Goal: Information Seeking & Learning: Check status

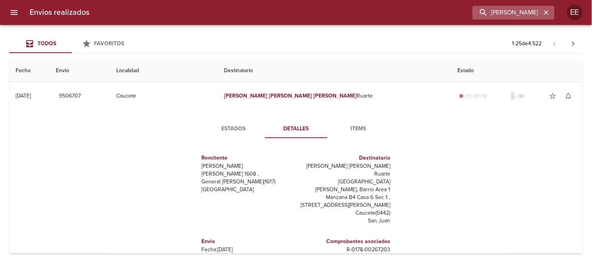
click at [548, 12] on icon "button" at bounding box center [546, 12] width 5 height 5
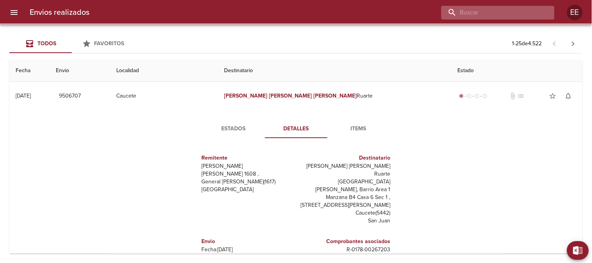
click at [518, 12] on input "buscar" at bounding box center [492, 13] width 100 height 14
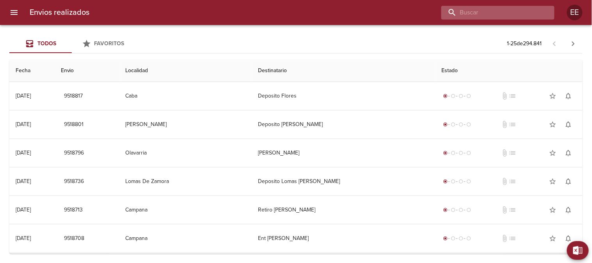
paste input "[PERSON_NAME]"
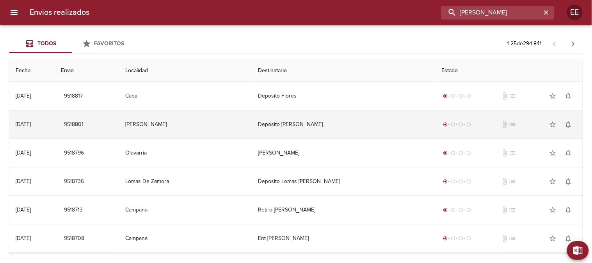
type input "[PERSON_NAME]"
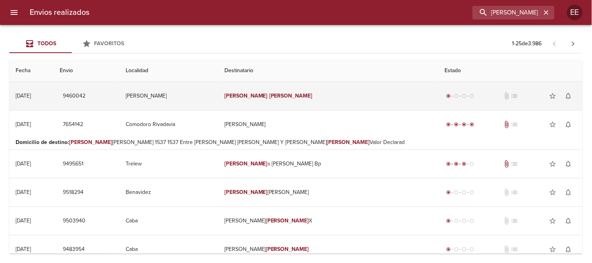
click at [218, 101] on td "[PERSON_NAME]" at bounding box center [168, 96] width 99 height 28
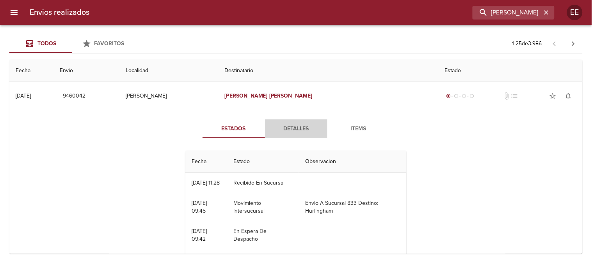
click at [288, 131] on span "Detalles" at bounding box center [296, 129] width 53 height 10
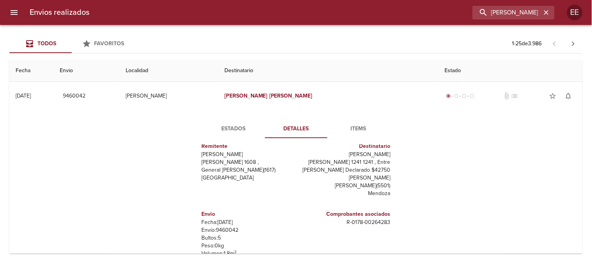
scroll to position [43, 0]
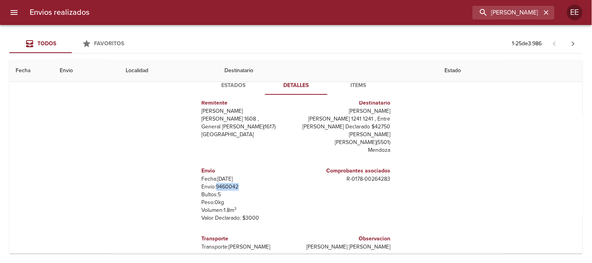
drag, startPoint x: 236, startPoint y: 186, endPoint x: 212, endPoint y: 185, distance: 24.2
click at [212, 185] on p "Envío: 9460042" at bounding box center [247, 187] width 91 height 8
copy p "9460042"
click at [545, 13] on icon "button" at bounding box center [547, 13] width 8 height 8
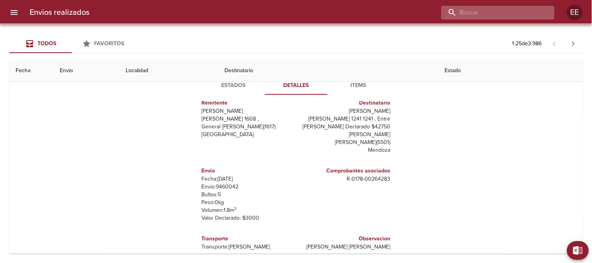
click at [530, 14] on input "buscar" at bounding box center [492, 13] width 100 height 14
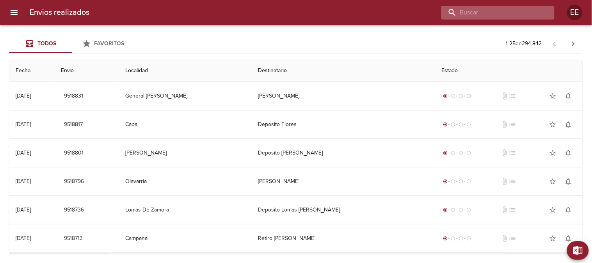
scroll to position [0, 0]
paste input "[PERSON_NAME] ML"
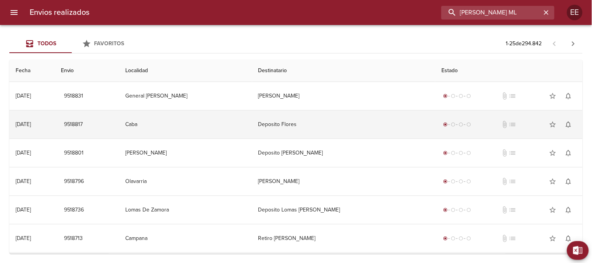
scroll to position [0, 8]
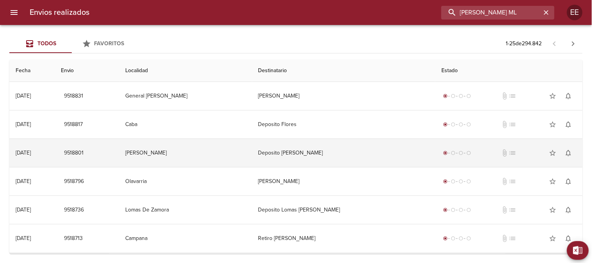
type input "[PERSON_NAME] ML"
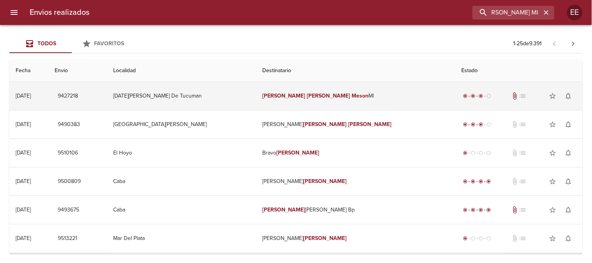
scroll to position [0, 0]
click at [252, 95] on td "[DATE][PERSON_NAME] De Tucuman" at bounding box center [181, 96] width 149 height 28
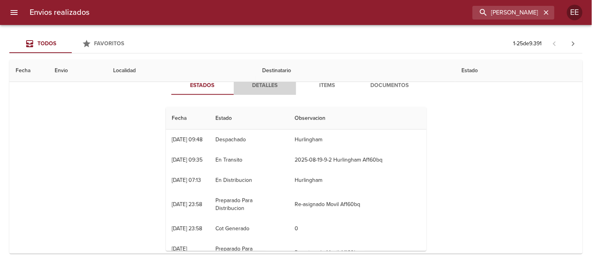
click at [255, 83] on span "Detalles" at bounding box center [265, 86] width 53 height 10
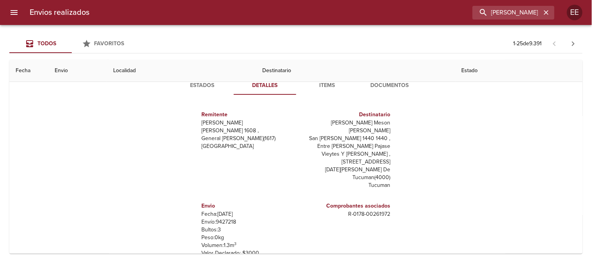
scroll to position [12, 0]
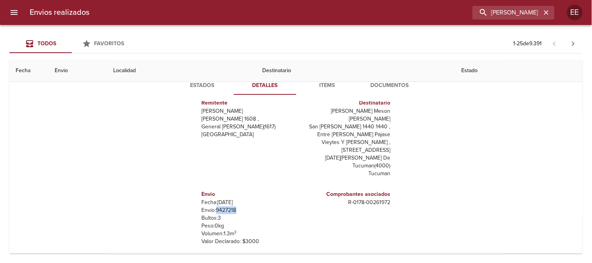
drag, startPoint x: 237, startPoint y: 187, endPoint x: 211, endPoint y: 187, distance: 26.2
click at [211, 207] on p "Envío: 9427218" at bounding box center [247, 211] width 91 height 8
copy p "9427218"
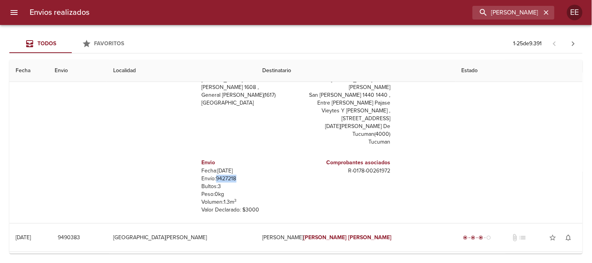
scroll to position [0, 0]
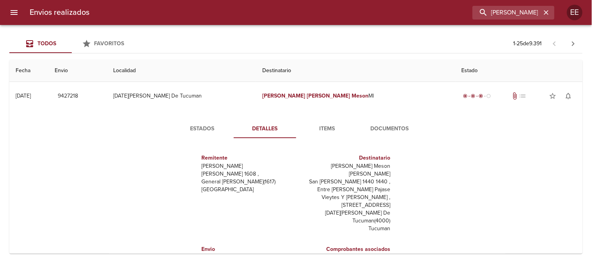
click at [194, 126] on span "Estados" at bounding box center [202, 129] width 53 height 10
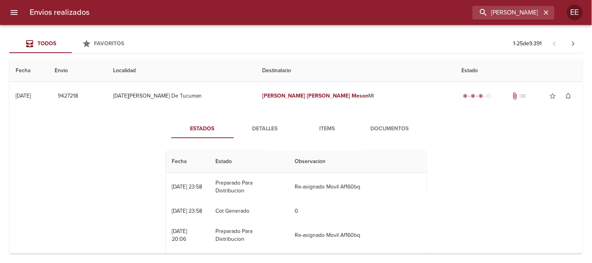
scroll to position [43, 0]
